Goal: Navigation & Orientation: Find specific page/section

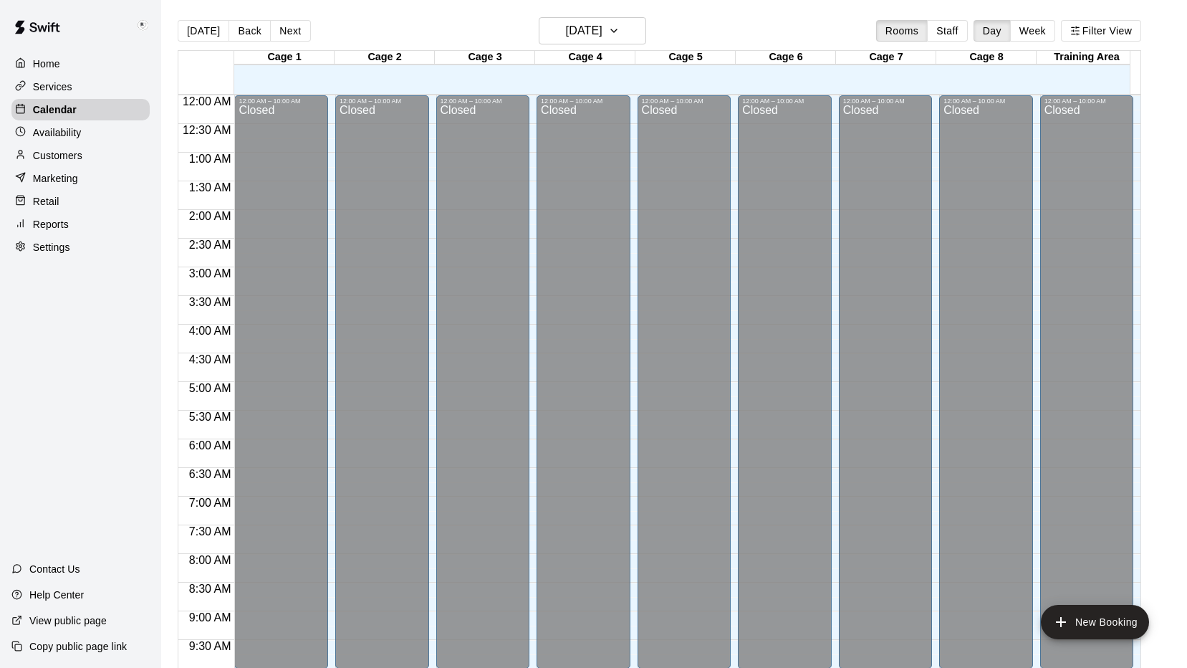
scroll to position [453, 0]
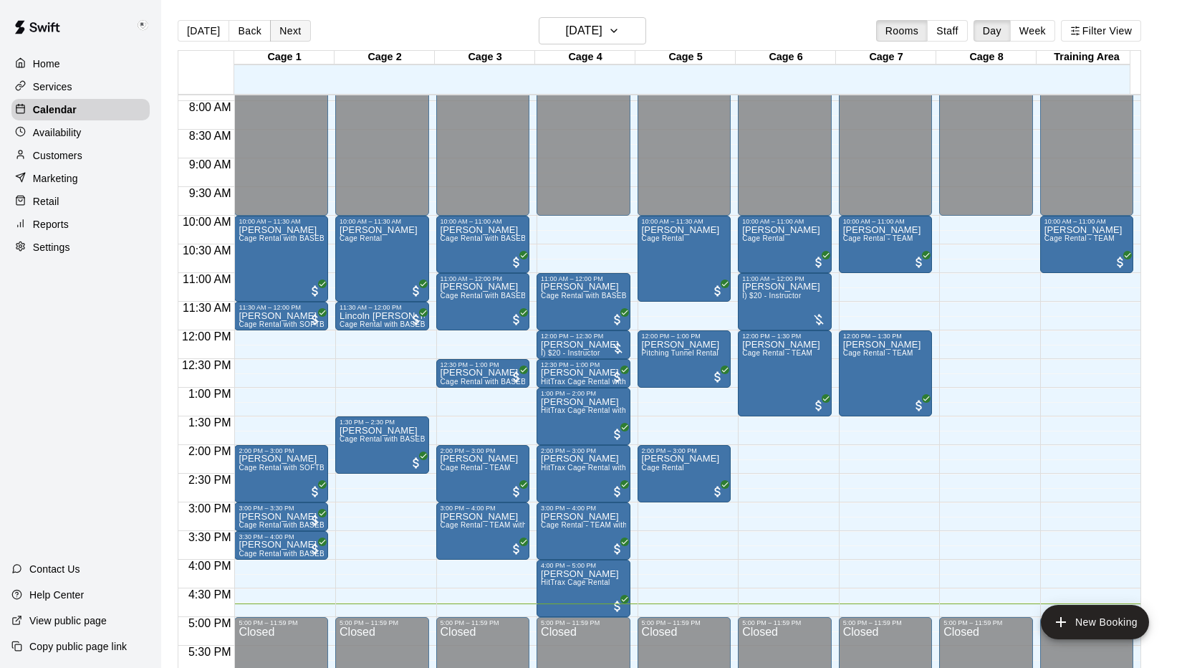
click at [276, 24] on button "Next" at bounding box center [290, 30] width 40 height 21
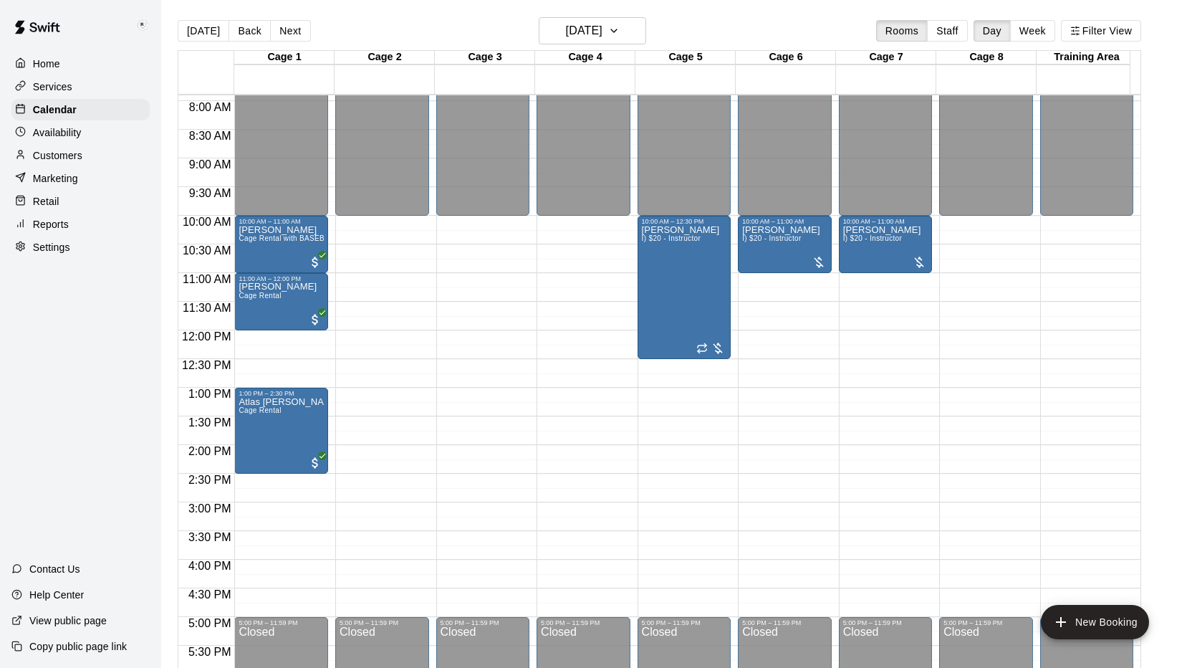
click at [53, 249] on p "Settings" at bounding box center [51, 247] width 37 height 14
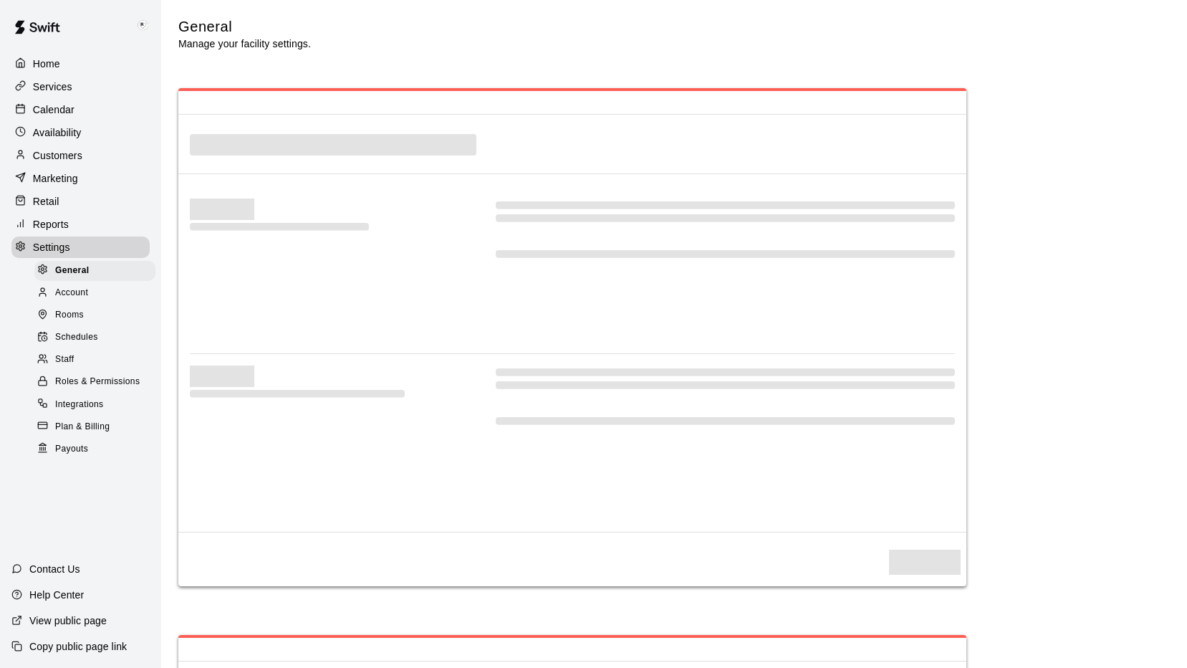
select select "**"
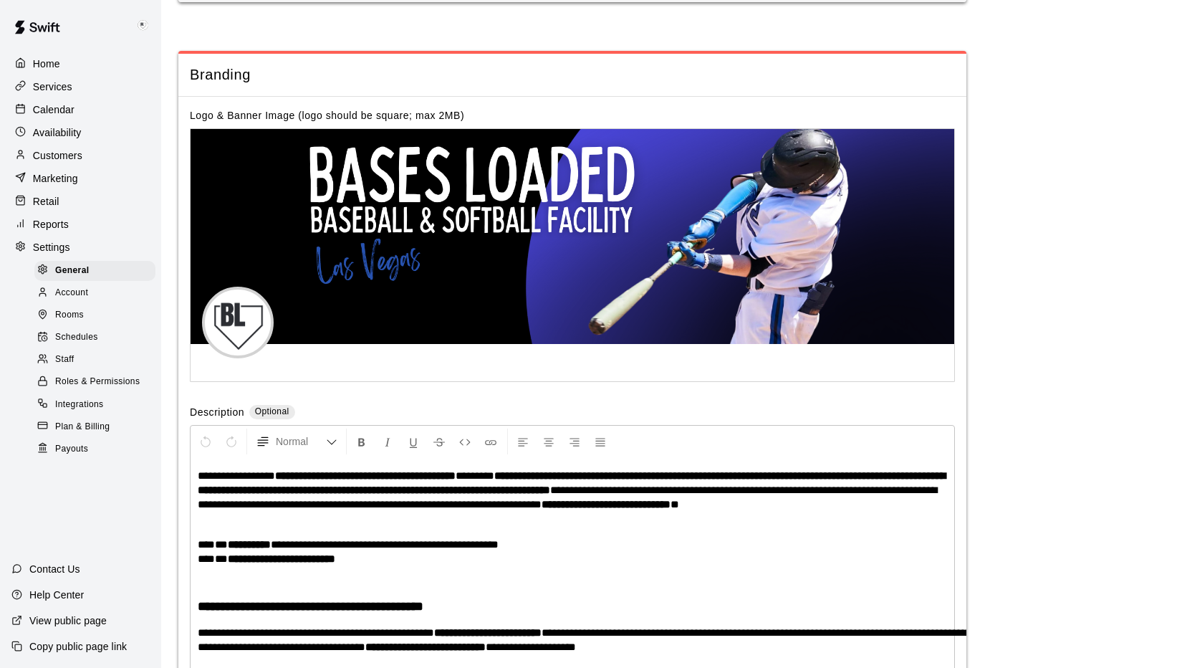
scroll to position [2973, 0]
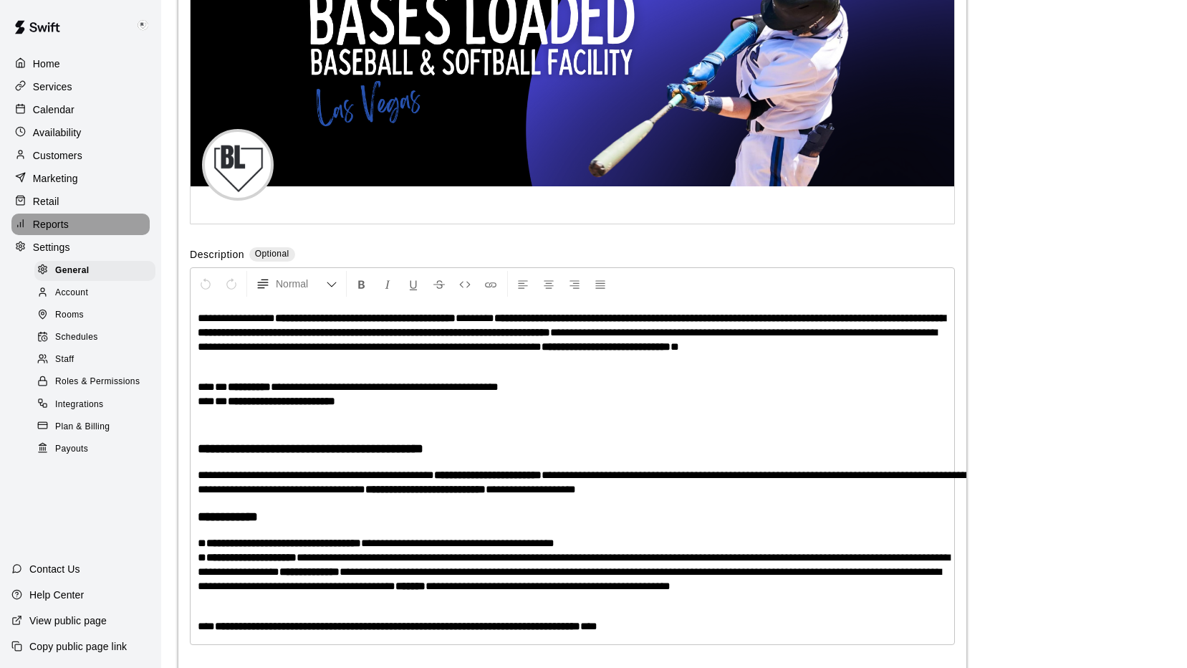
click at [51, 224] on p "Reports" at bounding box center [51, 224] width 36 height 14
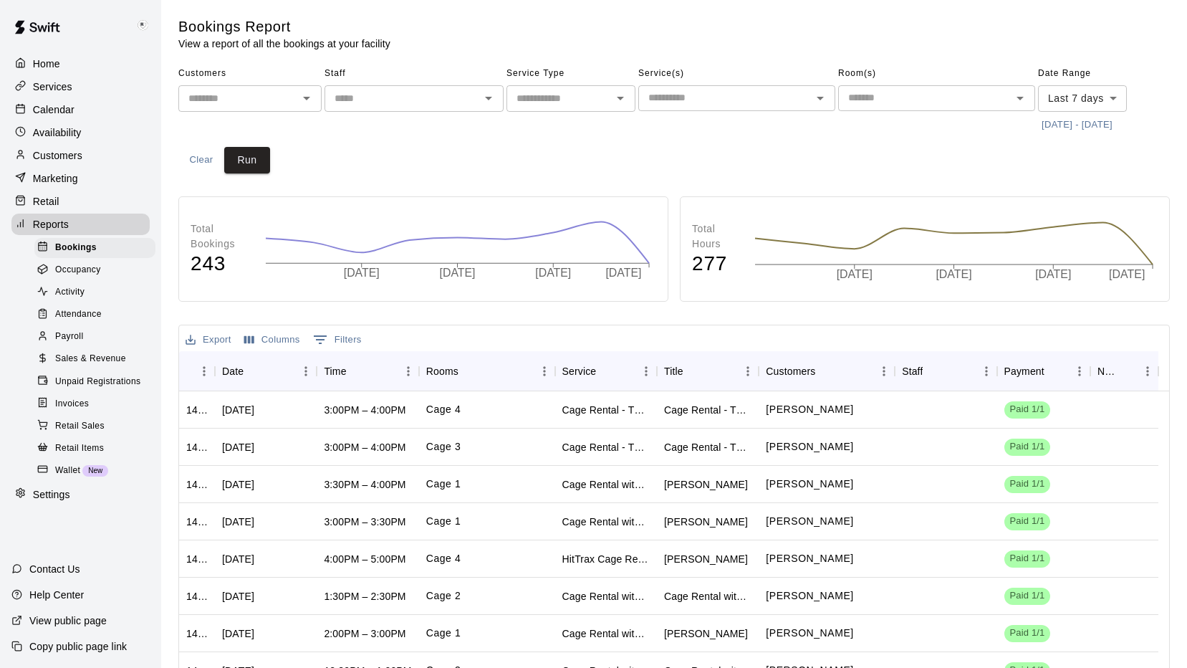
click at [70, 478] on span "Wallet" at bounding box center [67, 471] width 25 height 14
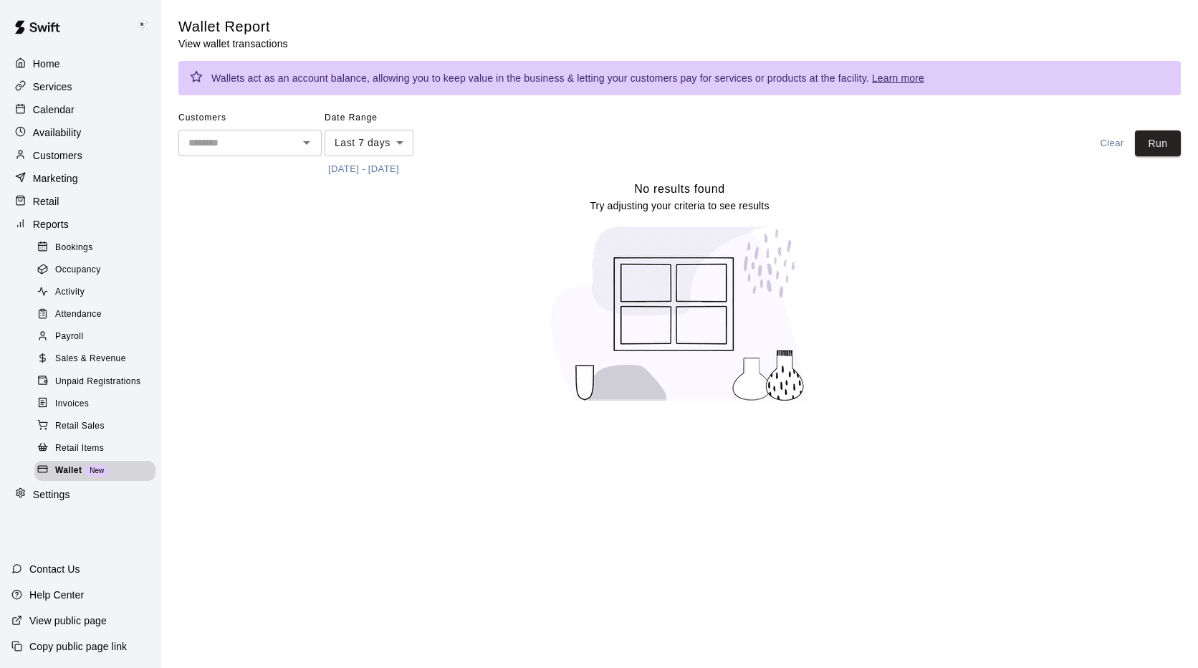
click at [57, 110] on p "Calendar" at bounding box center [54, 109] width 42 height 14
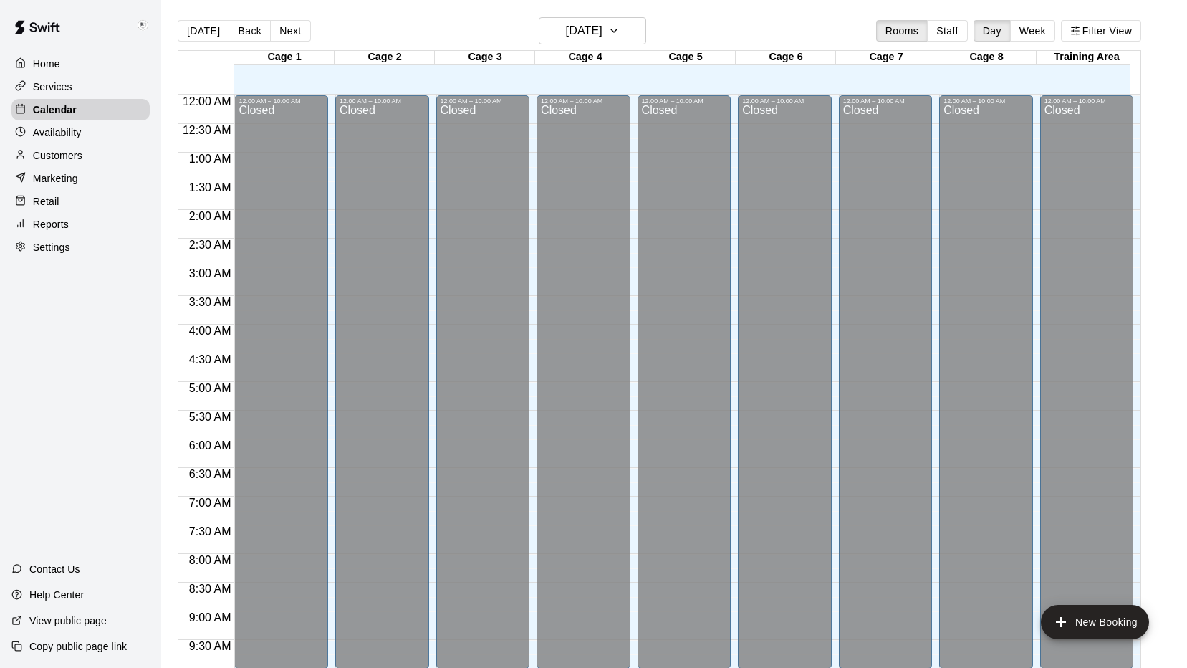
scroll to position [744, 0]
